Goal: Task Accomplishment & Management: Manage account settings

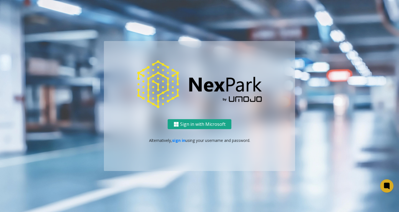
click at [202, 125] on button "Sign in with Microsoft" at bounding box center [200, 124] width 64 height 10
click at [198, 126] on button "Sign in with Microsoft" at bounding box center [200, 124] width 64 height 10
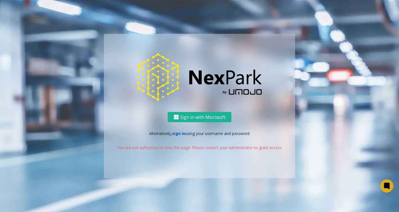
click at [179, 134] on link "sign in" at bounding box center [178, 133] width 13 height 5
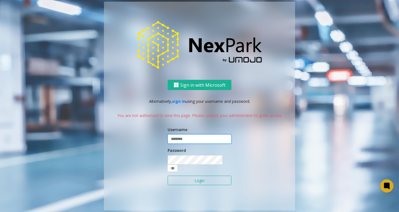
click at [184, 143] on input "text" at bounding box center [200, 138] width 64 height 9
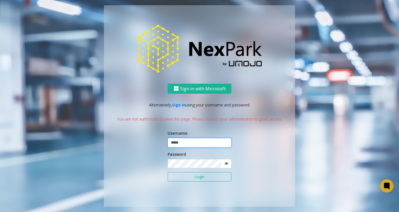
type input "*****"
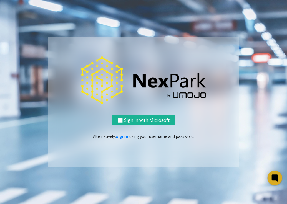
click at [272, 176] on icon at bounding box center [274, 178] width 6 height 7
click at [270, 174] on icon at bounding box center [274, 178] width 9 height 9
